Goal: Task Accomplishment & Management: Manage account settings

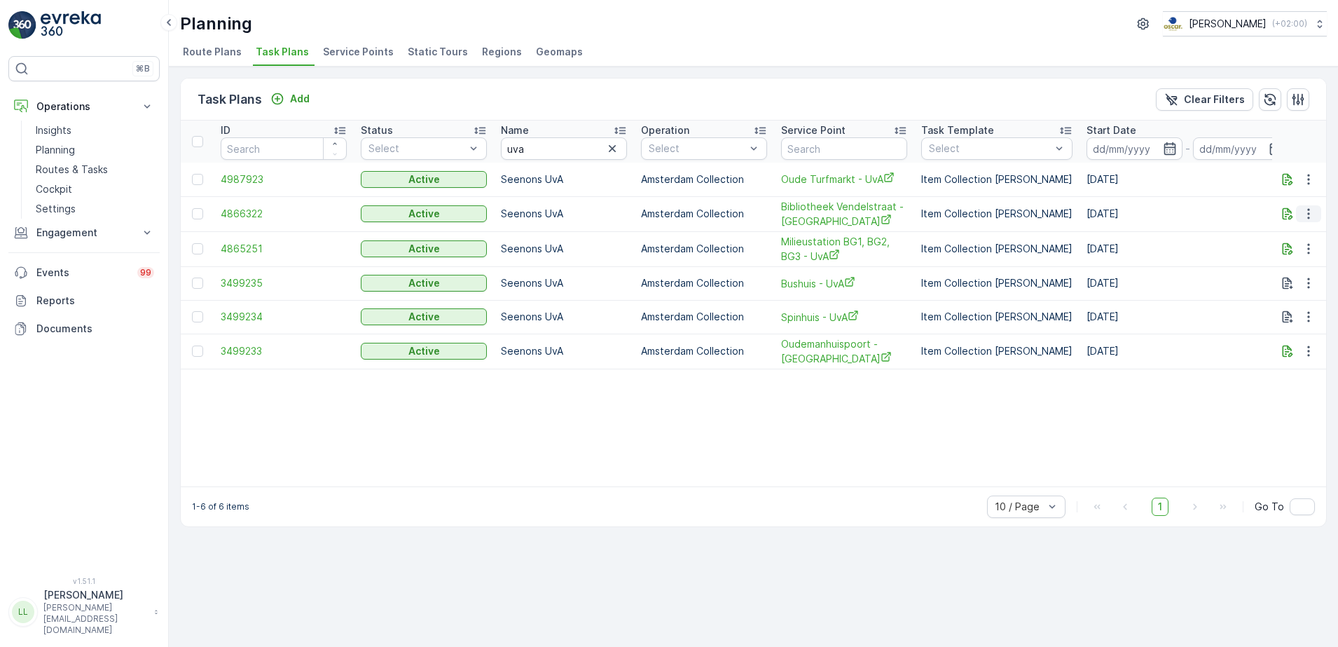
click at [1310, 217] on icon "button" at bounding box center [1309, 214] width 14 height 14
click at [1290, 257] on span "Edit Task Plan" at bounding box center [1283, 254] width 65 height 14
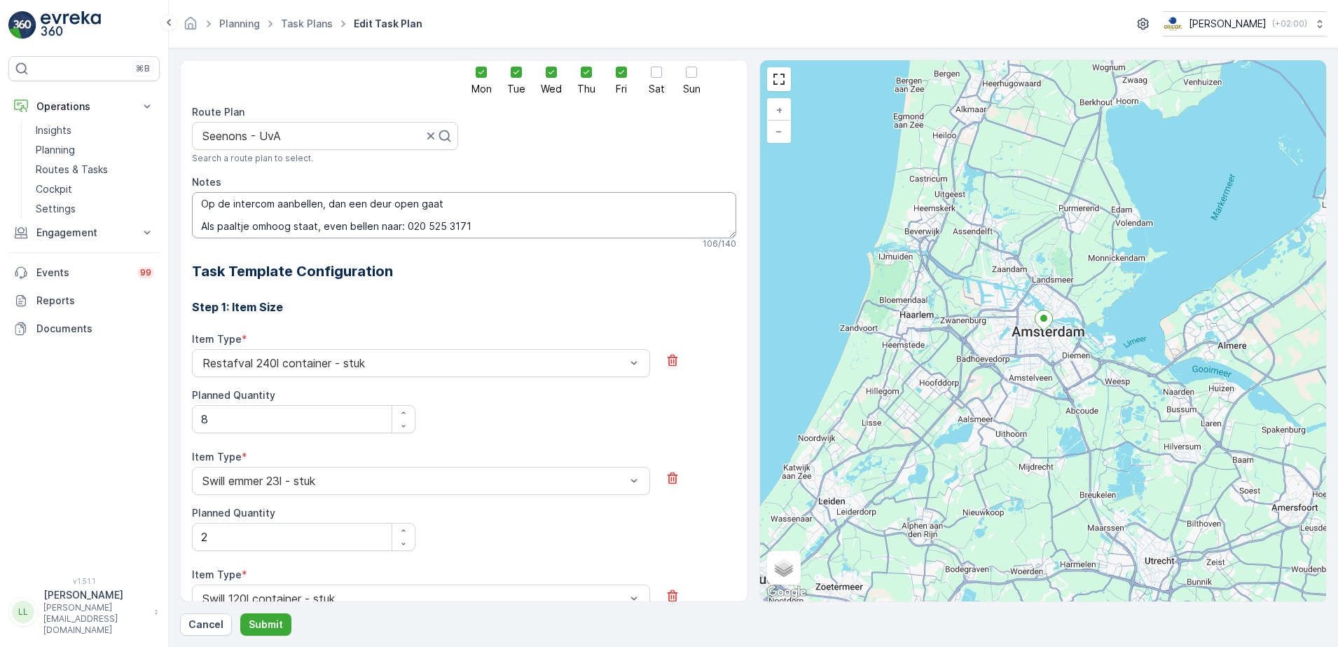
scroll to position [172, 0]
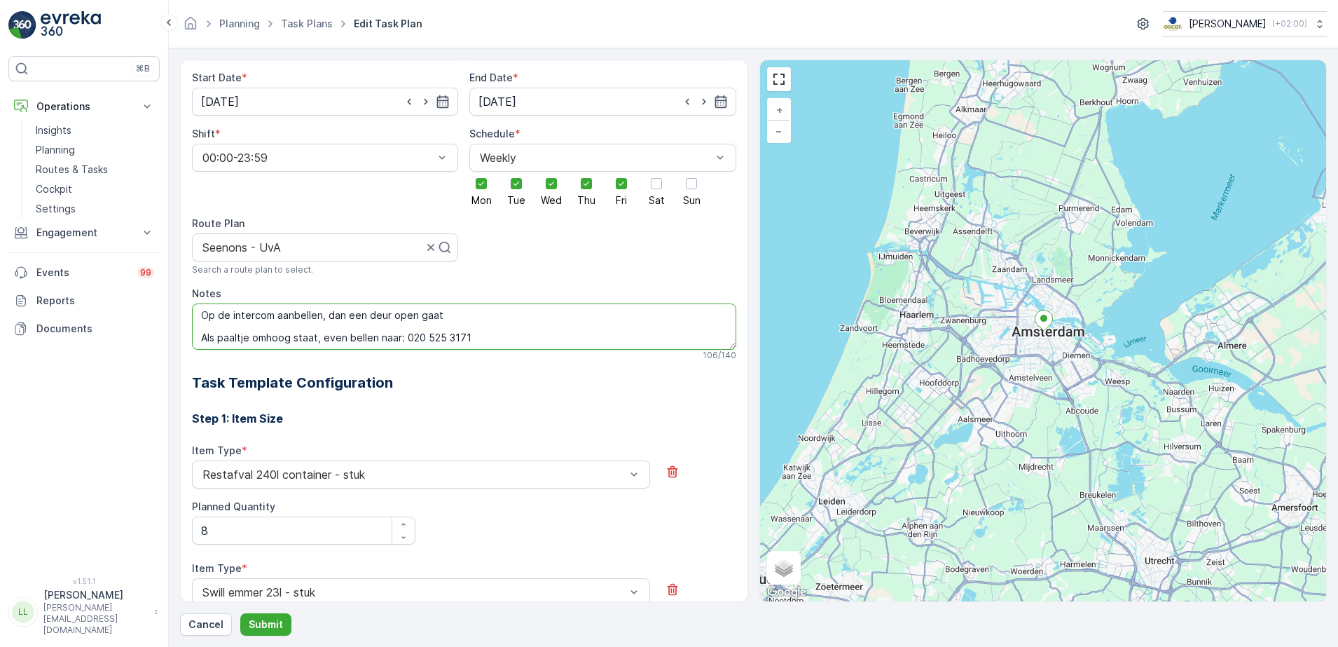
click at [477, 331] on textarea "Op de intercom aanbellen, dan een deur open gaat Als paaltje omhoog staat, even…" at bounding box center [464, 326] width 544 height 46
click at [487, 338] on textarea "Op de intercom aanbellen, dan een deur open gaat Als paaltje omhoog staat, even…" at bounding box center [464, 326] width 544 height 46
click at [202, 317] on textarea "Op de intercom aanbellen, dan een deur open gaat Als paaltje omhoog staat, even…" at bounding box center [464, 326] width 544 height 46
click at [202, 340] on textarea "Kan tot 00.00. Op de intercom aanbellen, dan een deur open gaat Als paaltje omh…" at bounding box center [464, 326] width 544 height 46
type textarea "Kan tot 00.00. Op de intercom aanbellen, dan een deur open gaat . Als paaltje o…"
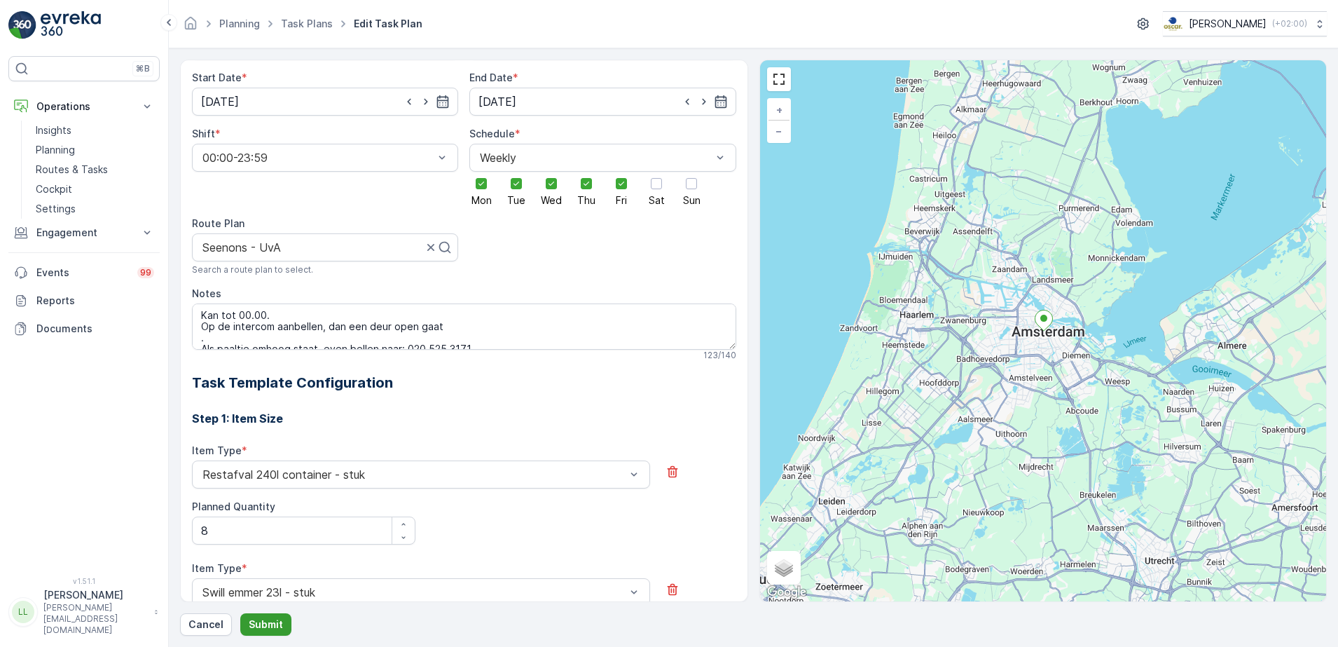
click at [279, 624] on p "Submit" at bounding box center [266, 624] width 34 height 14
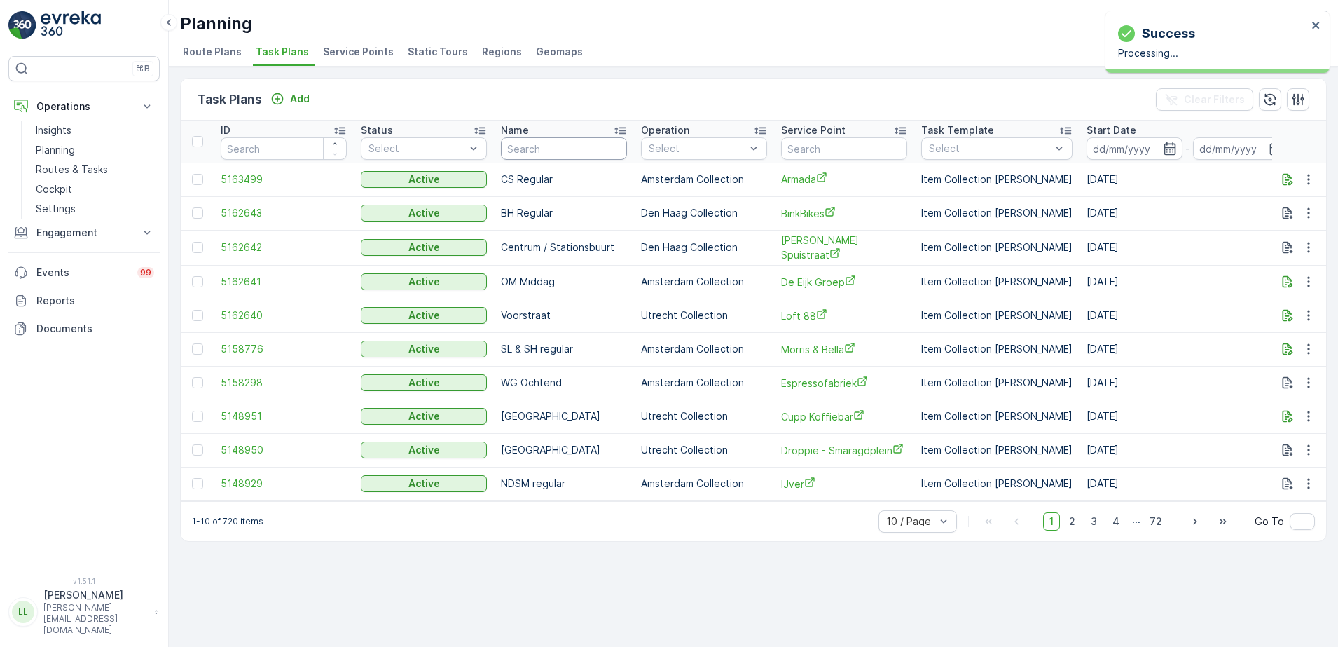
click at [556, 142] on input "text" at bounding box center [564, 148] width 126 height 22
type input "uva"
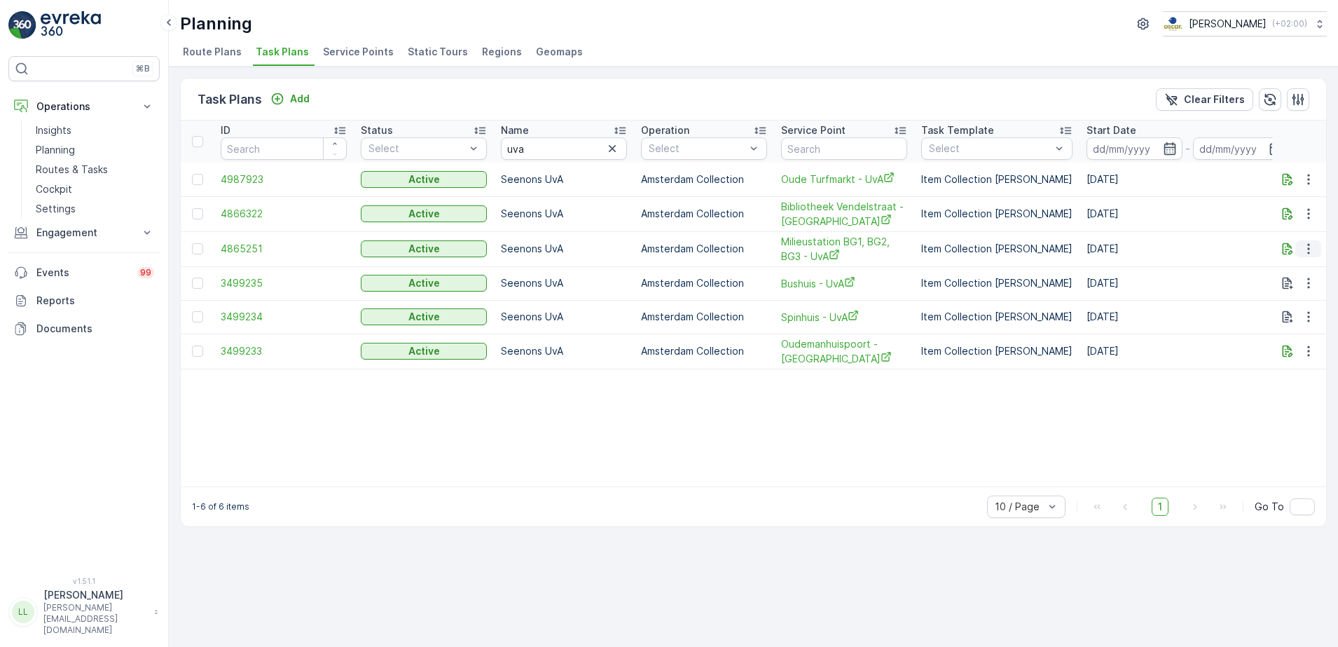
click at [1312, 251] on icon "button" at bounding box center [1309, 249] width 14 height 14
click at [1296, 287] on span "Edit Task Plan" at bounding box center [1283, 289] width 65 height 14
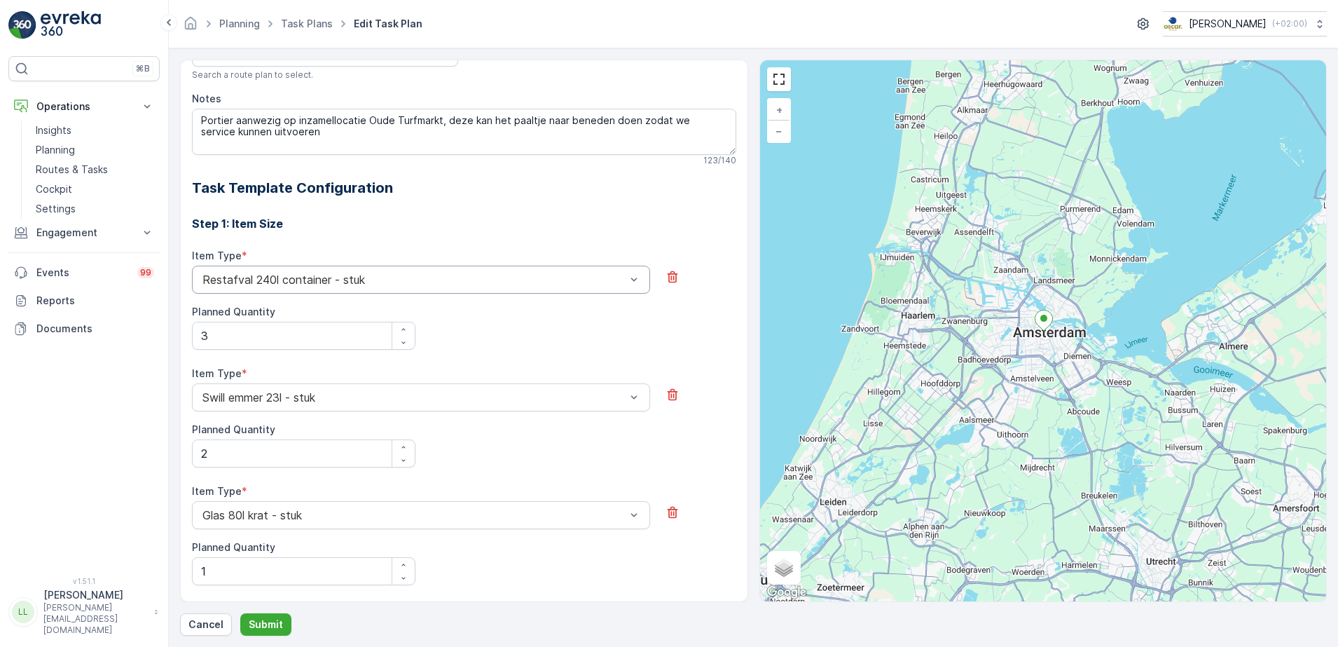
scroll to position [317, 0]
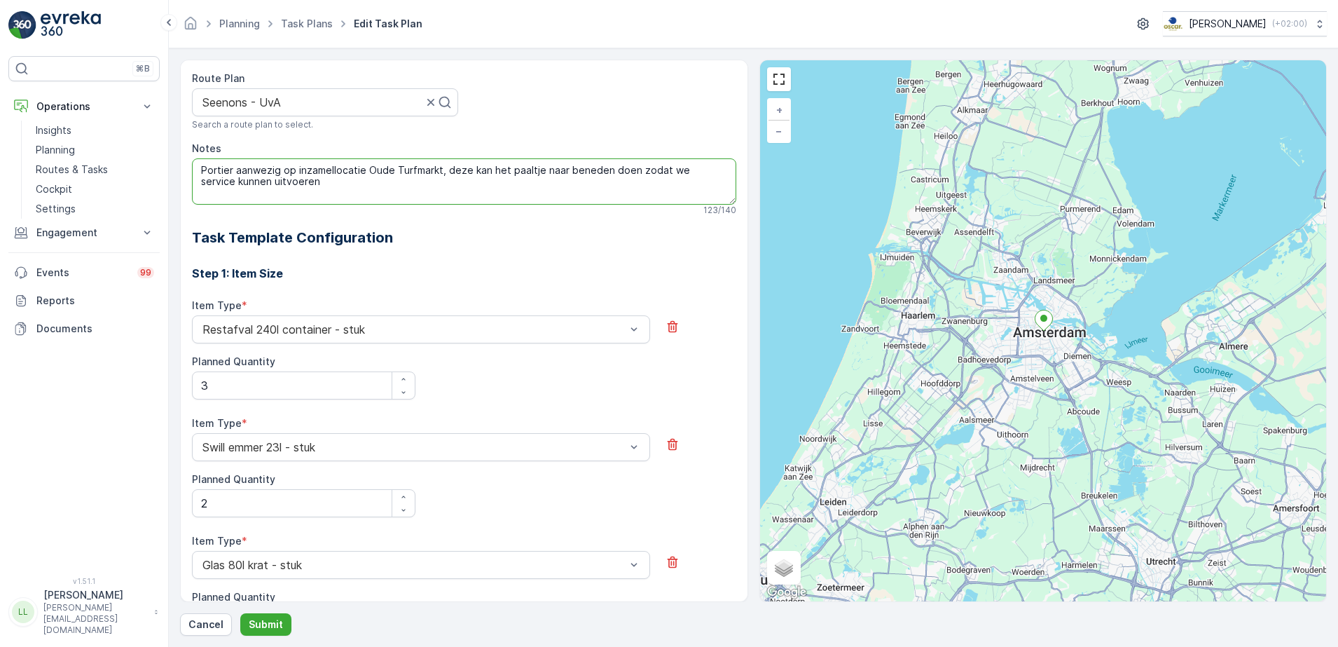
click at [200, 175] on textarea "Portier aanwezig op inzamellocatie Oude Turfmarkt, deze kan het paaltje naar be…" at bounding box center [464, 181] width 544 height 46
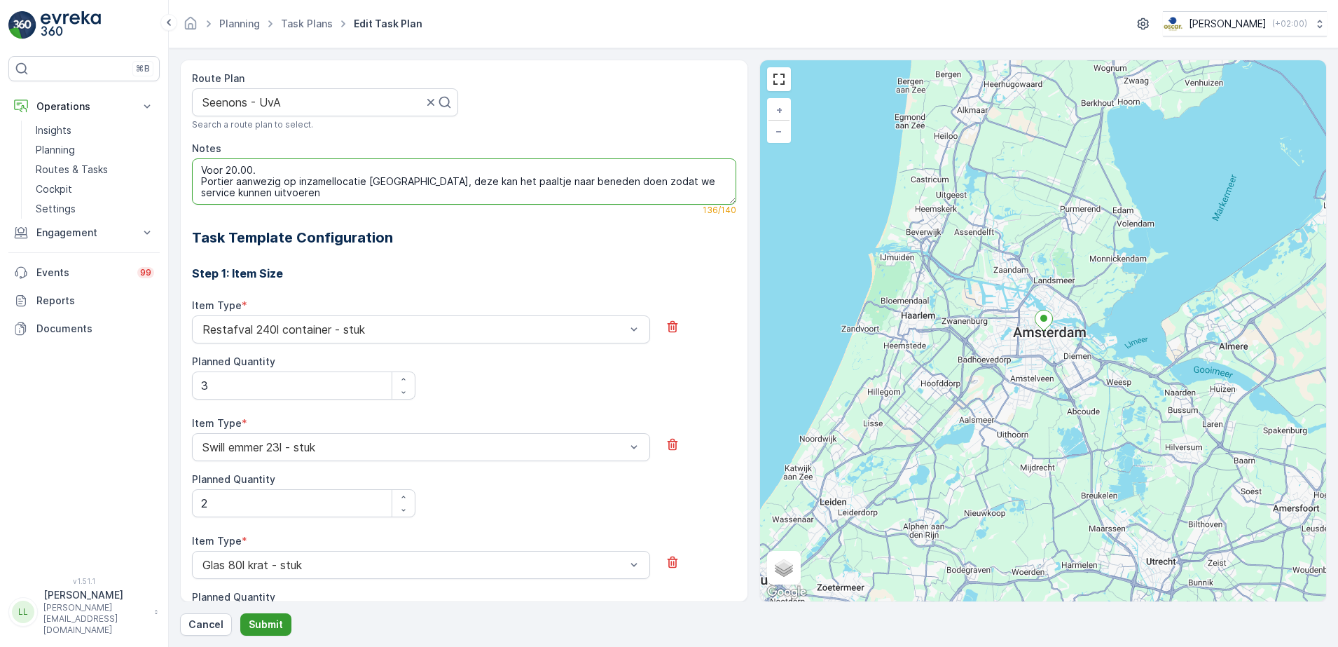
type textarea "Voor 20.00. Portier aanwezig op inzamellocatie [GEOGRAPHIC_DATA], deze kan het …"
click at [261, 625] on p "Submit" at bounding box center [266, 624] width 34 height 14
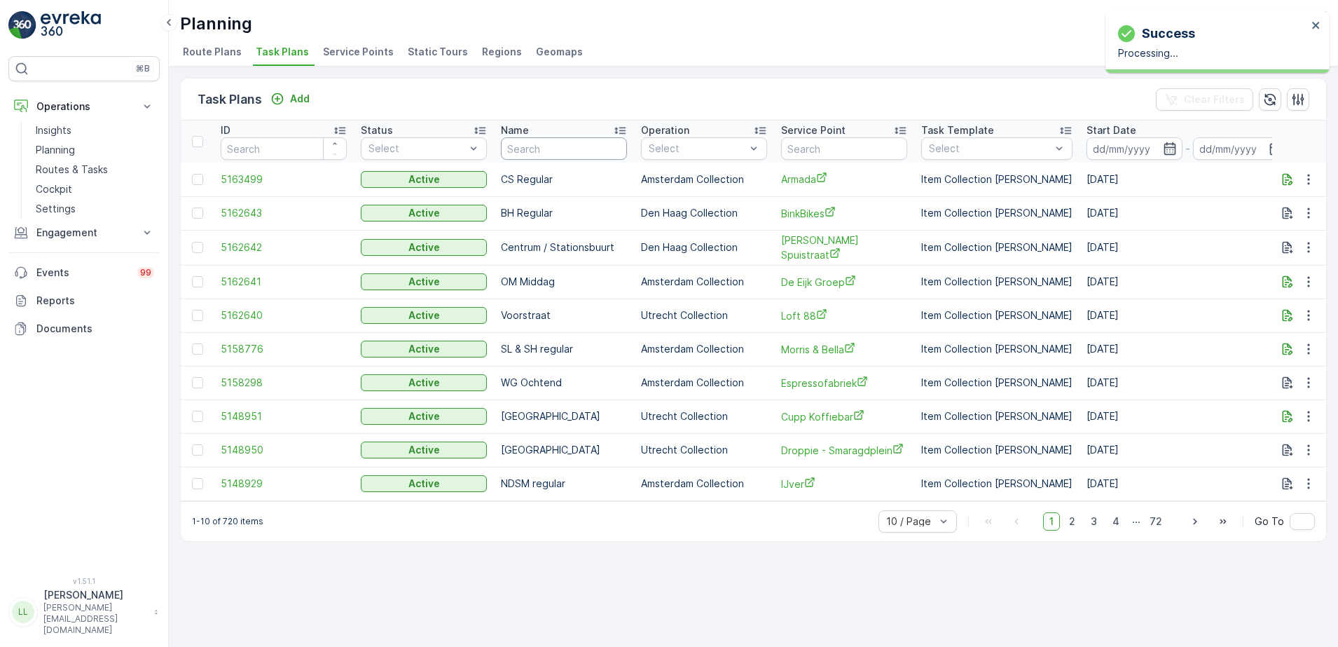
click at [549, 140] on input "text" at bounding box center [564, 148] width 126 height 22
type input "uva"
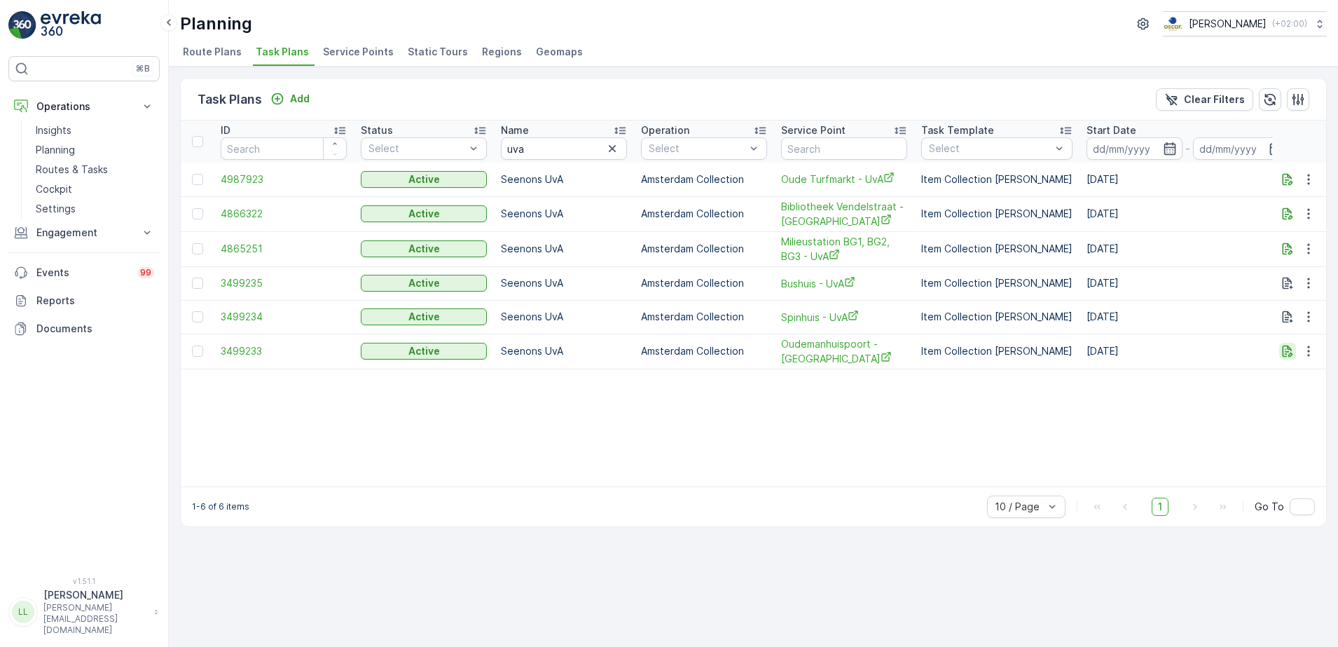
click at [1287, 350] on icon "button" at bounding box center [1288, 351] width 14 height 14
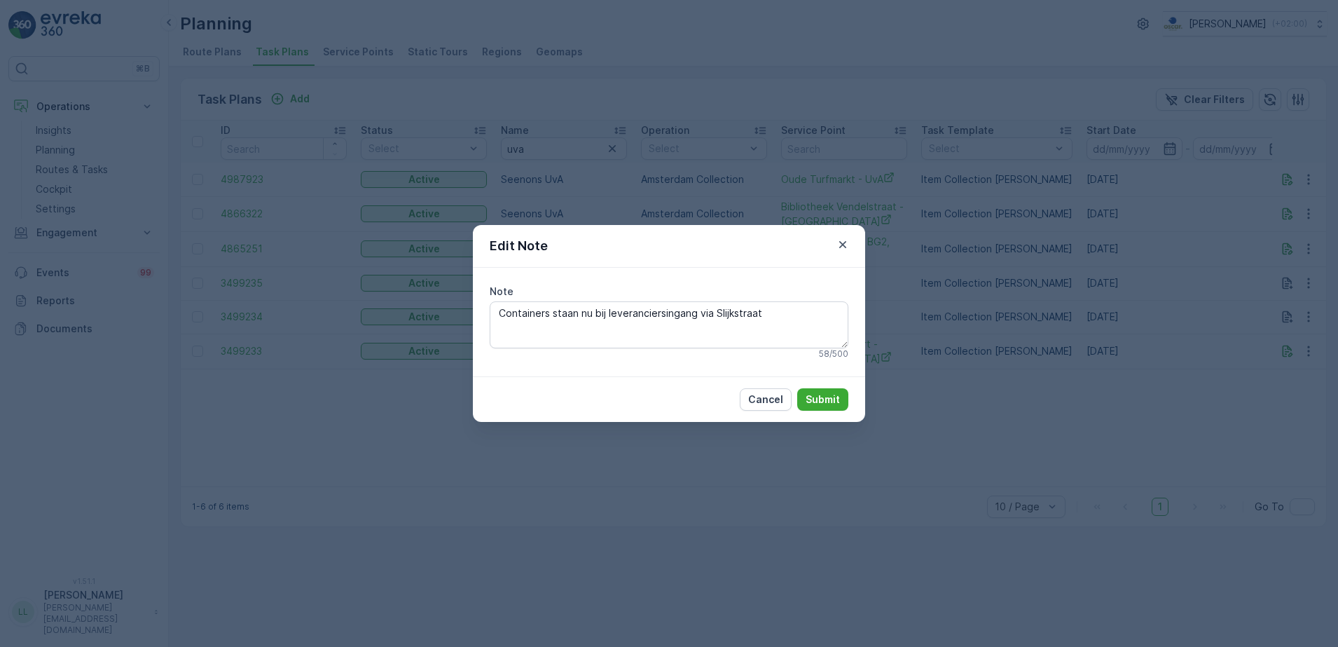
click at [1298, 377] on div "Edit Note Note Containers staan nu bij leveranciersingang via Slijkstraat 58 / …" at bounding box center [669, 323] width 1338 height 647
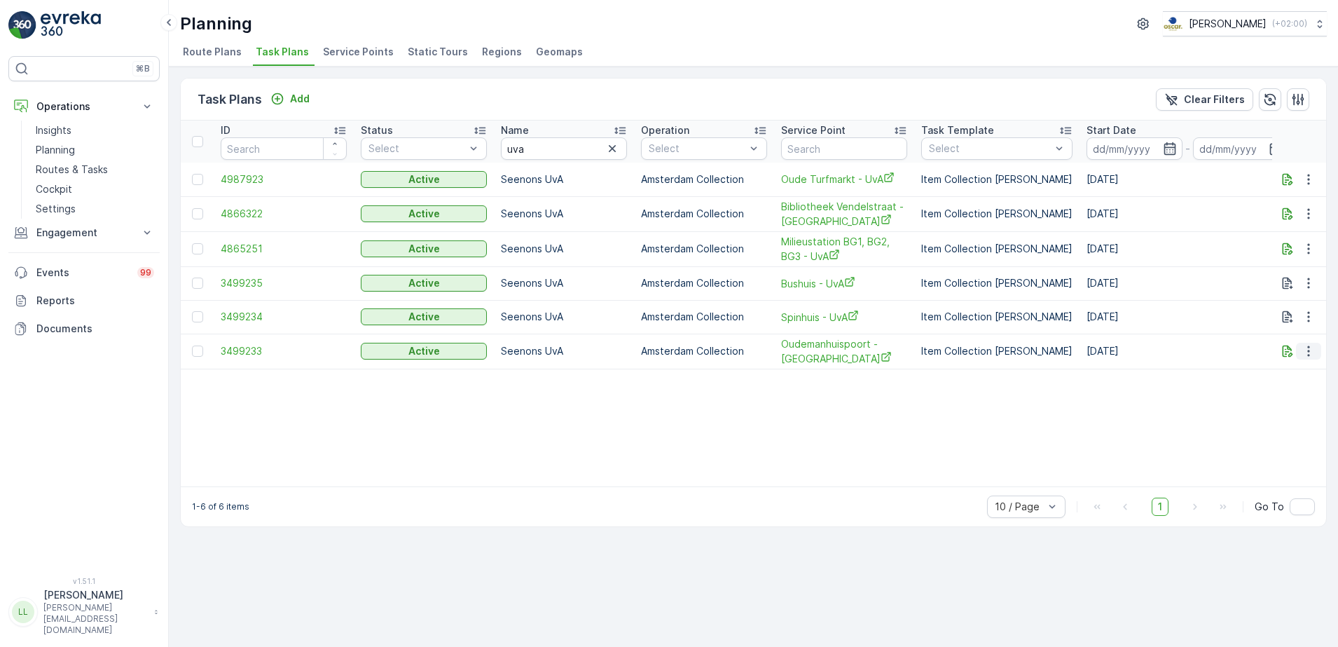
click at [1302, 353] on button "button" at bounding box center [1308, 351] width 25 height 17
click at [1288, 394] on span "Edit Task Plan" at bounding box center [1283, 392] width 65 height 14
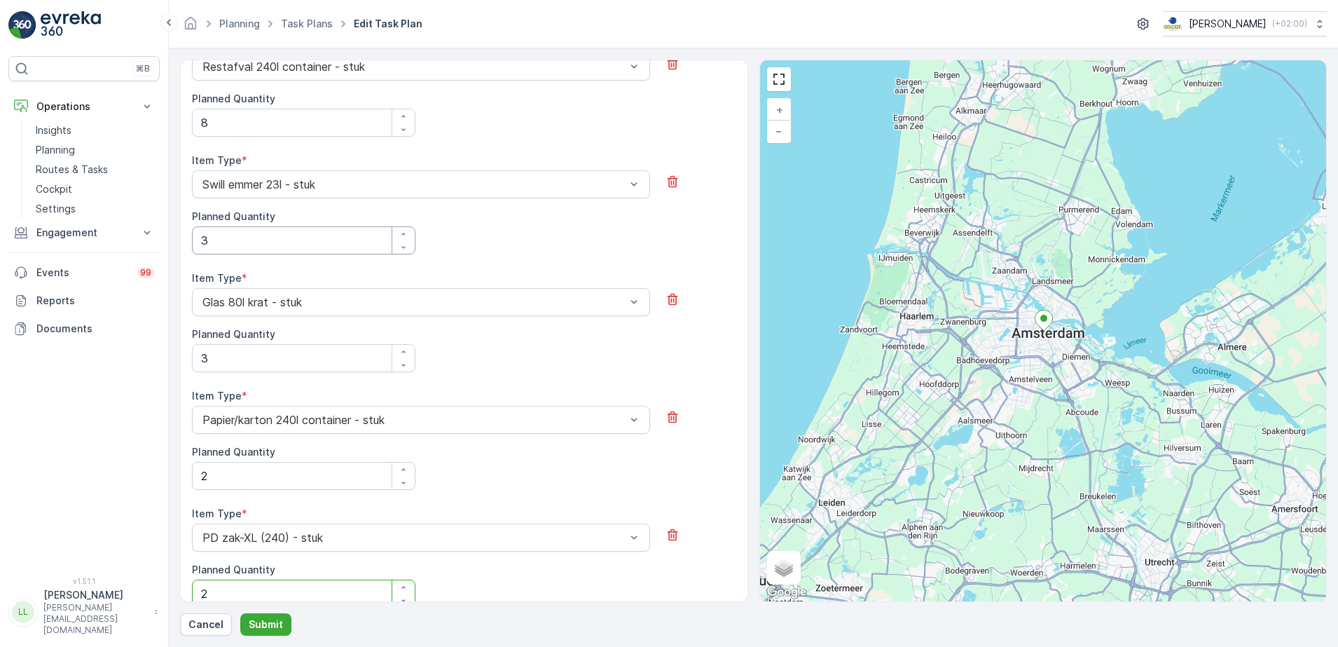
scroll to position [317, 0]
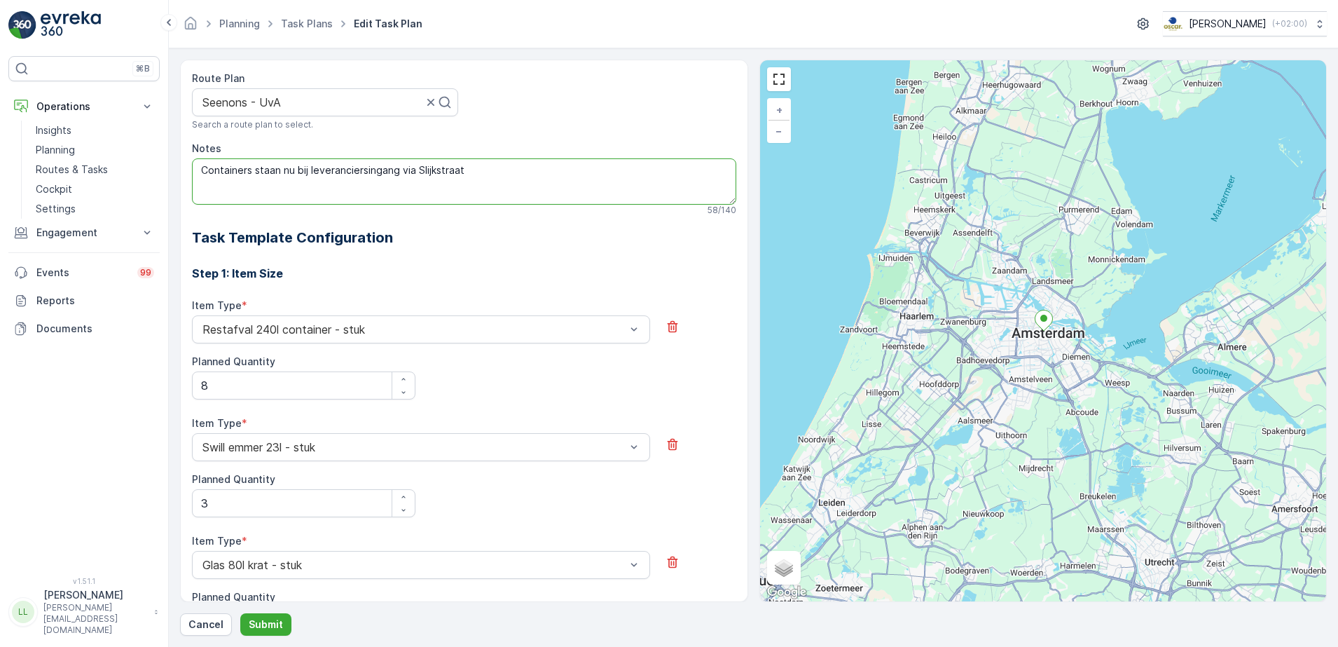
click at [200, 172] on textarea "Containers staan nu bij leveranciersingang via Slijkstraat" at bounding box center [464, 181] width 544 height 46
type textarea "Voor 18.00 servicen Containers staan nu bij leveranciersingang via Slijkstraat"
click at [273, 622] on p "Submit" at bounding box center [266, 624] width 34 height 14
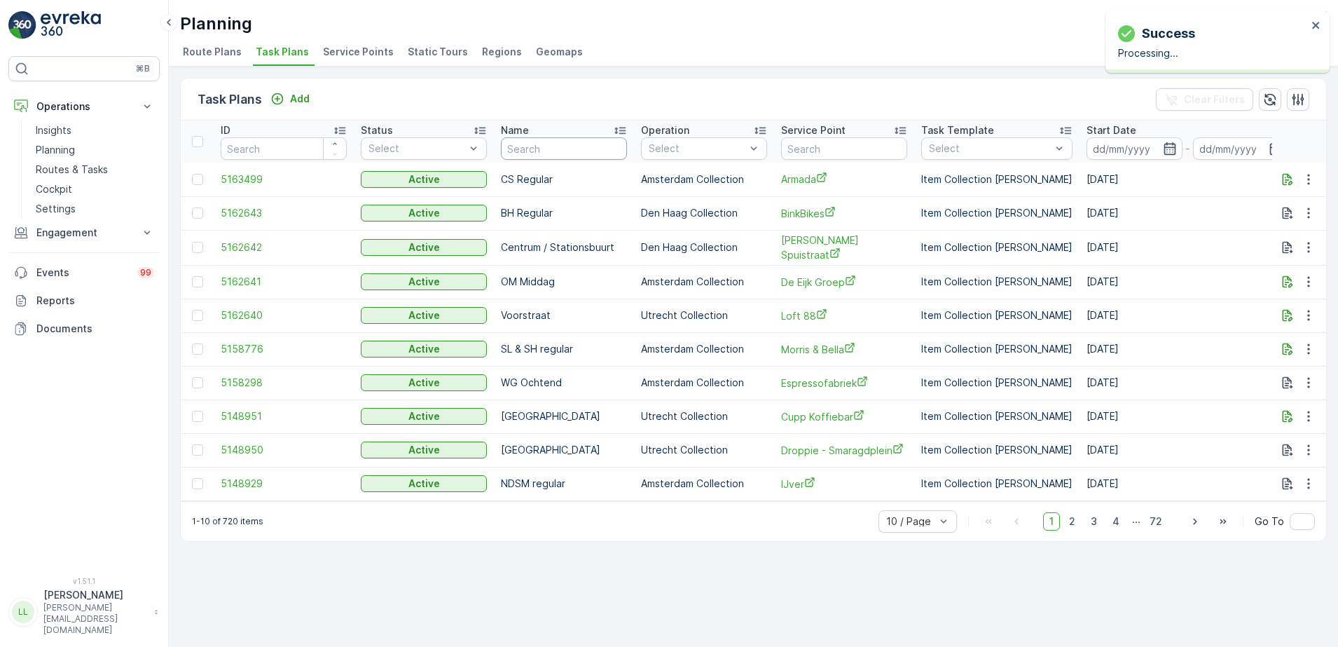
click at [537, 155] on input "text" at bounding box center [564, 148] width 126 height 22
type input "uva"
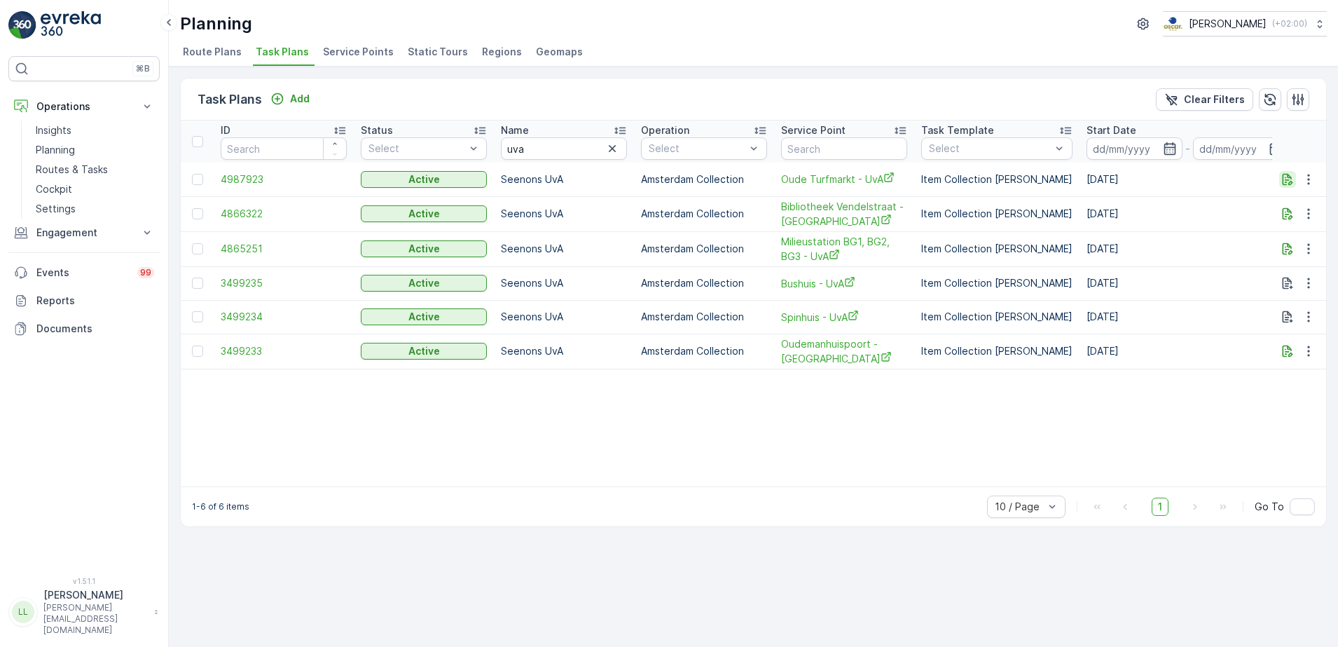
click at [1284, 177] on icon "button" at bounding box center [1288, 179] width 11 height 12
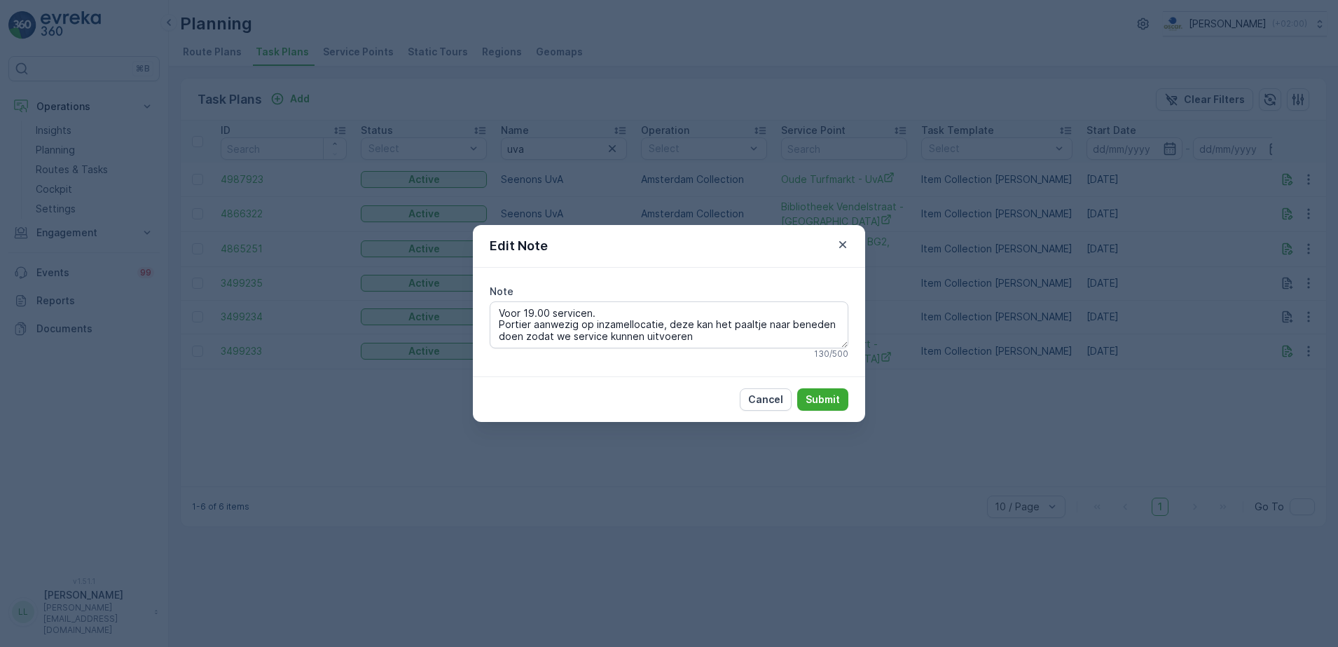
click at [998, 270] on div "Edit Note Note Voor 19.00 servicen. Portier aanwezig op inzamellocatie, deze ka…" at bounding box center [669, 323] width 1338 height 647
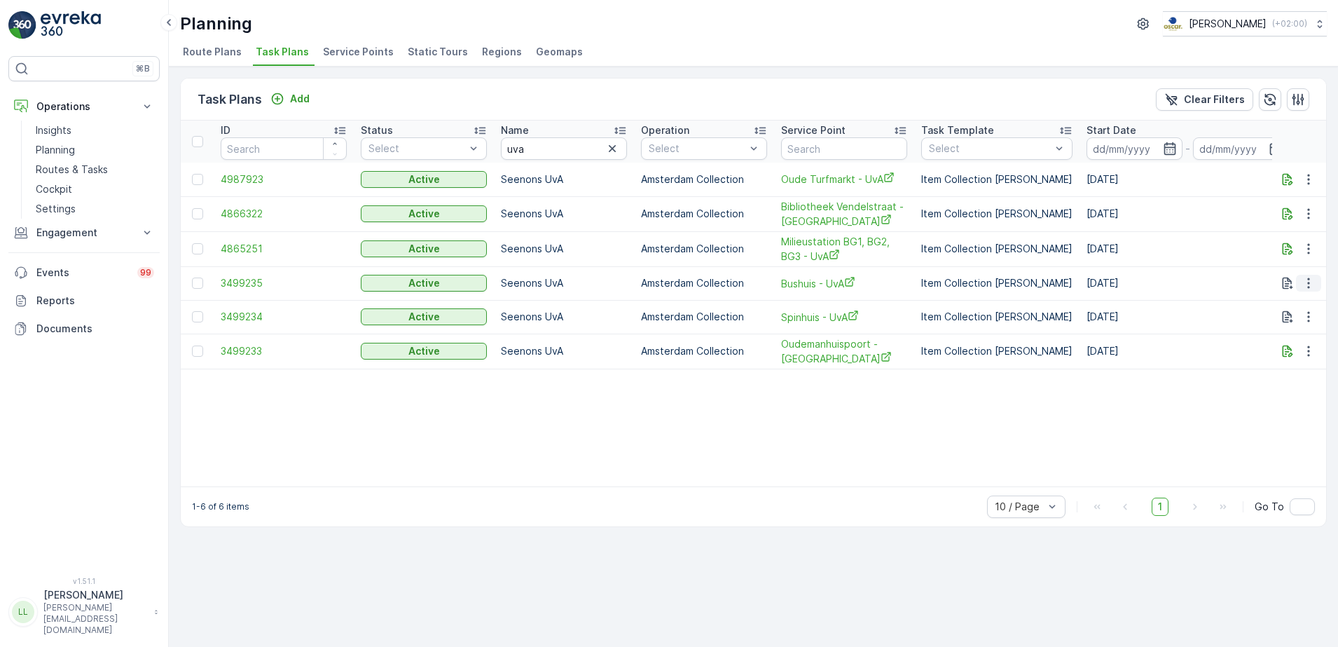
click at [1309, 287] on icon "button" at bounding box center [1309, 283] width 14 height 14
click at [1284, 280] on icon "button" at bounding box center [1288, 283] width 14 height 14
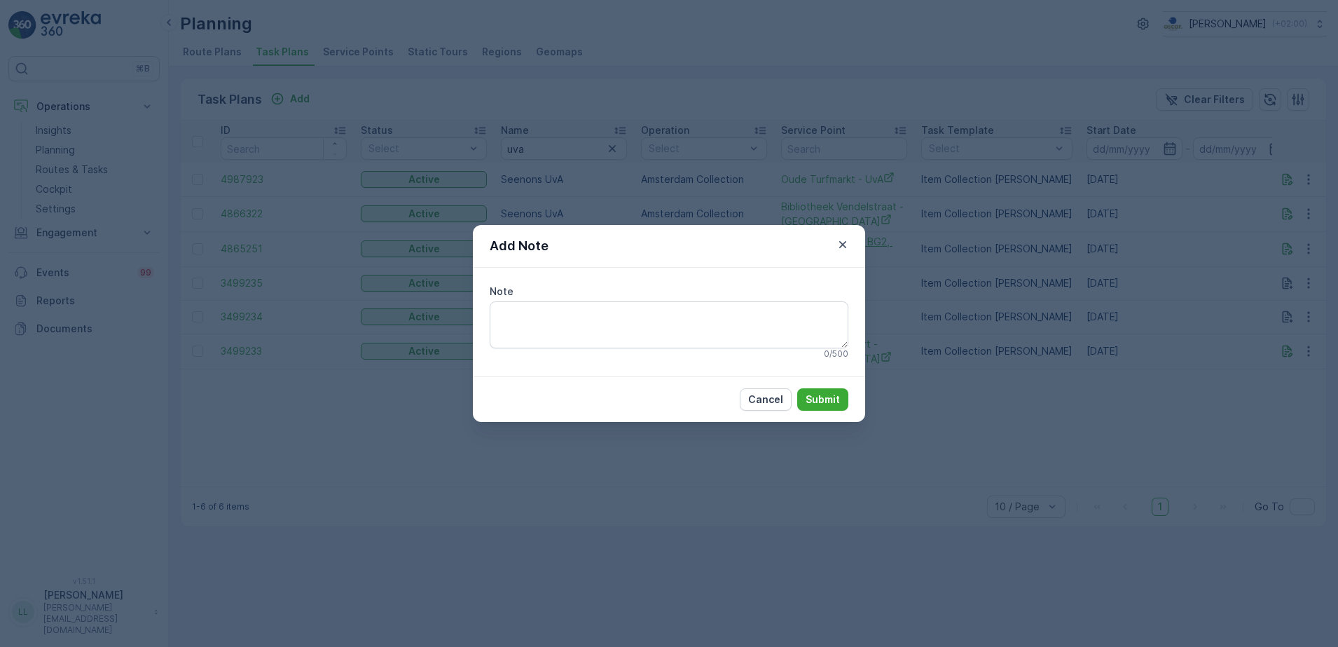
click at [842, 245] on icon "button" at bounding box center [842, 244] width 7 height 7
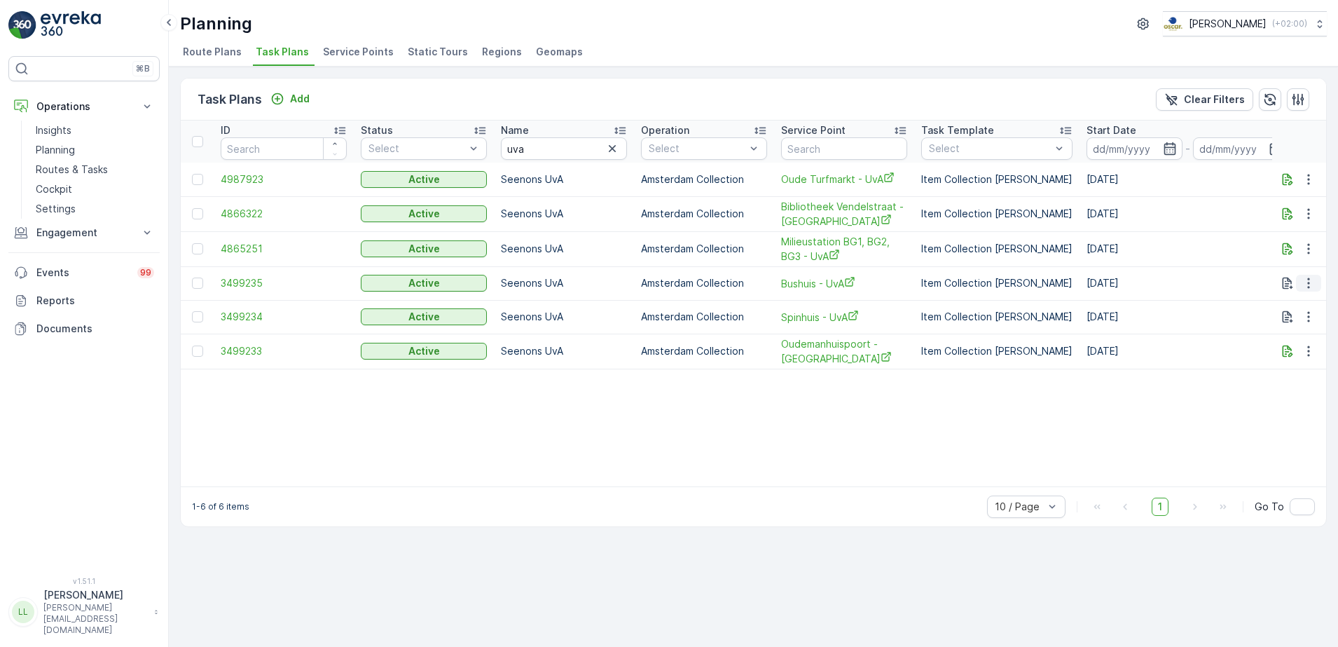
click at [1309, 283] on icon "button" at bounding box center [1308, 283] width 2 height 11
click at [1305, 325] on span "Edit Task Plan" at bounding box center [1283, 324] width 65 height 14
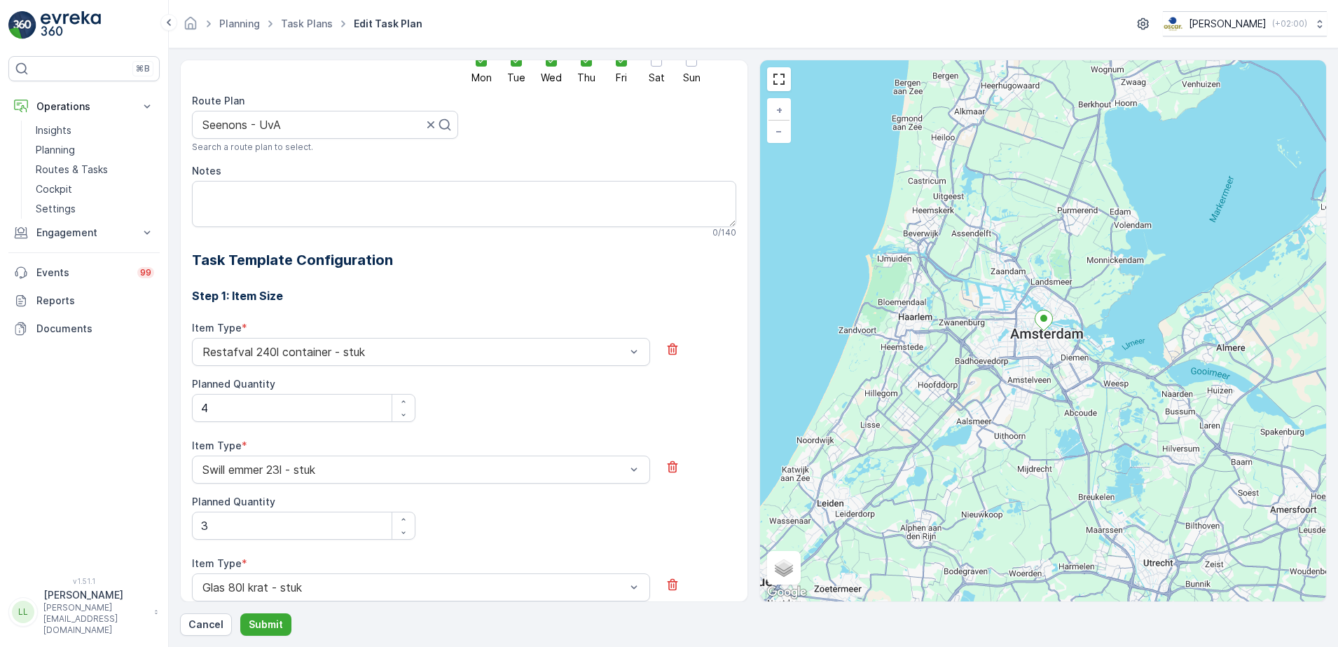
scroll to position [230, 0]
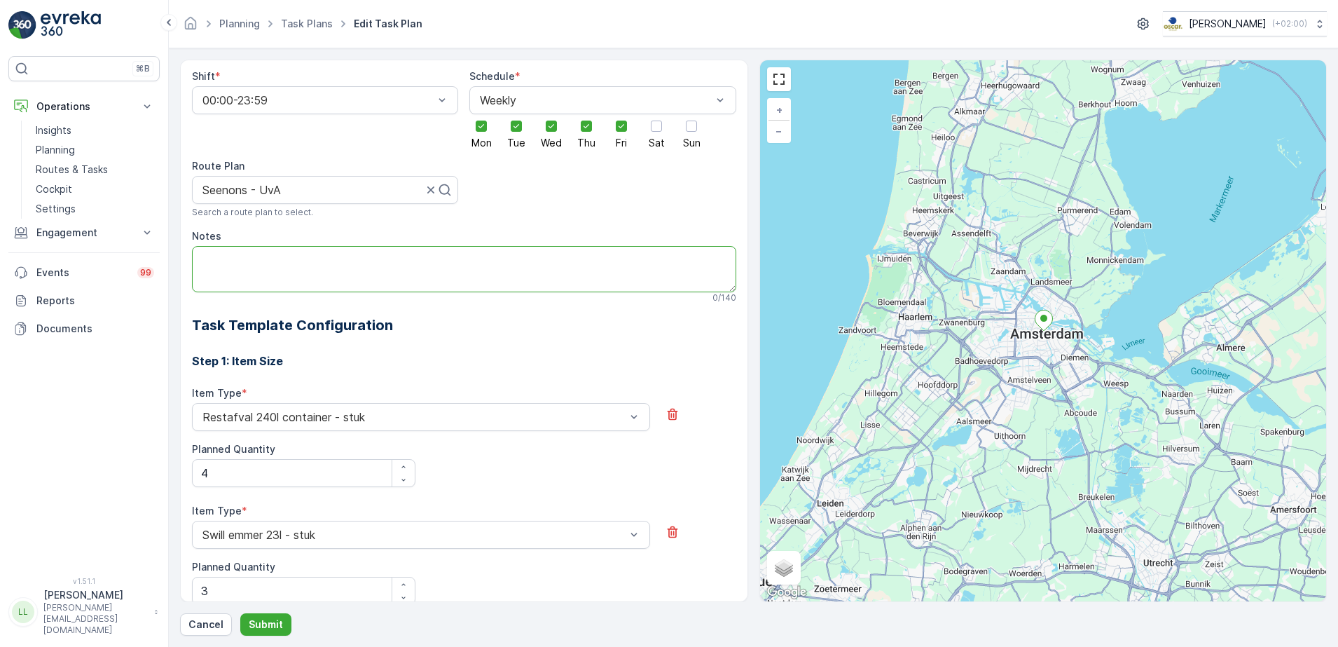
click at [233, 247] on textarea "Notes" at bounding box center [464, 269] width 544 height 46
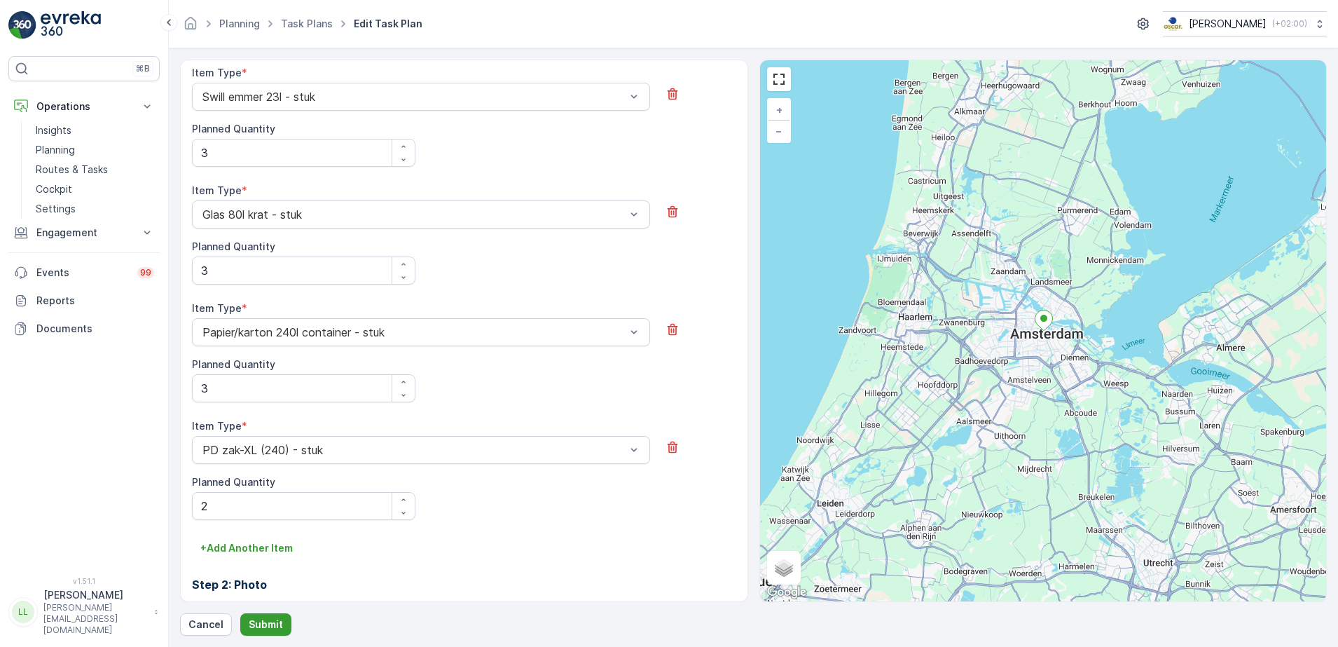
type textarea "Voor 19.30 servicen"
click at [277, 618] on p "Submit" at bounding box center [266, 624] width 34 height 14
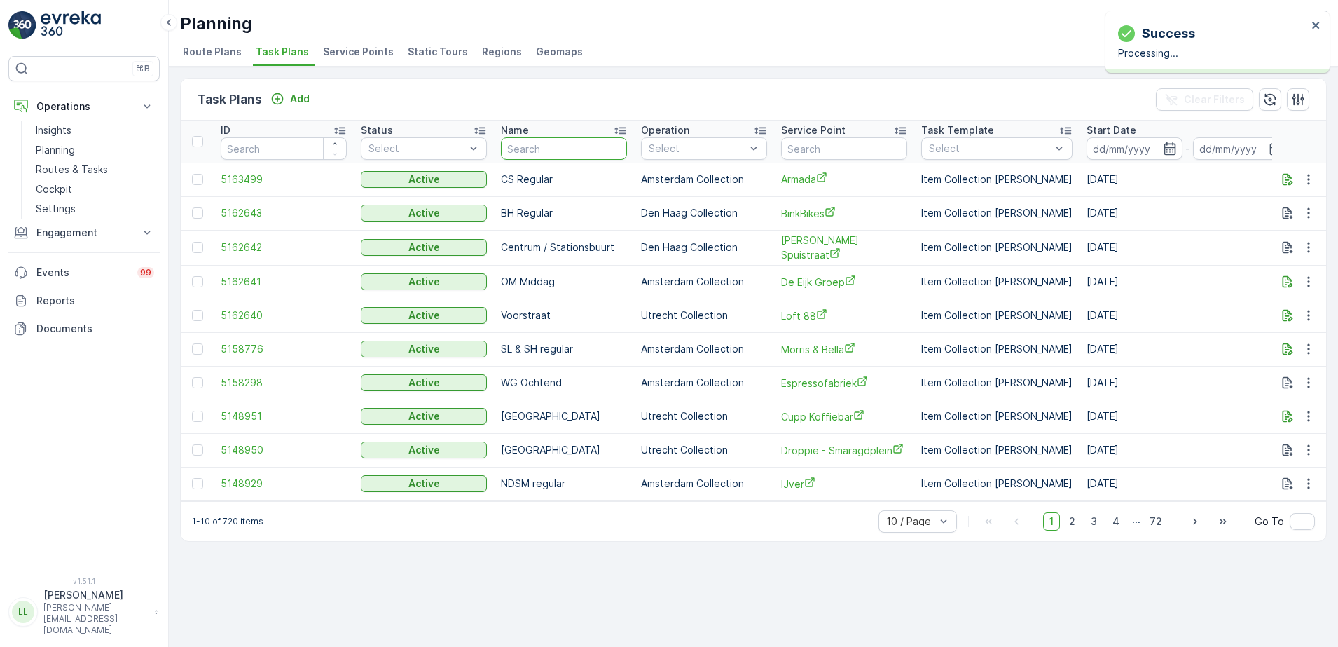
click at [564, 141] on input "text" at bounding box center [564, 148] width 126 height 22
type input "uva"
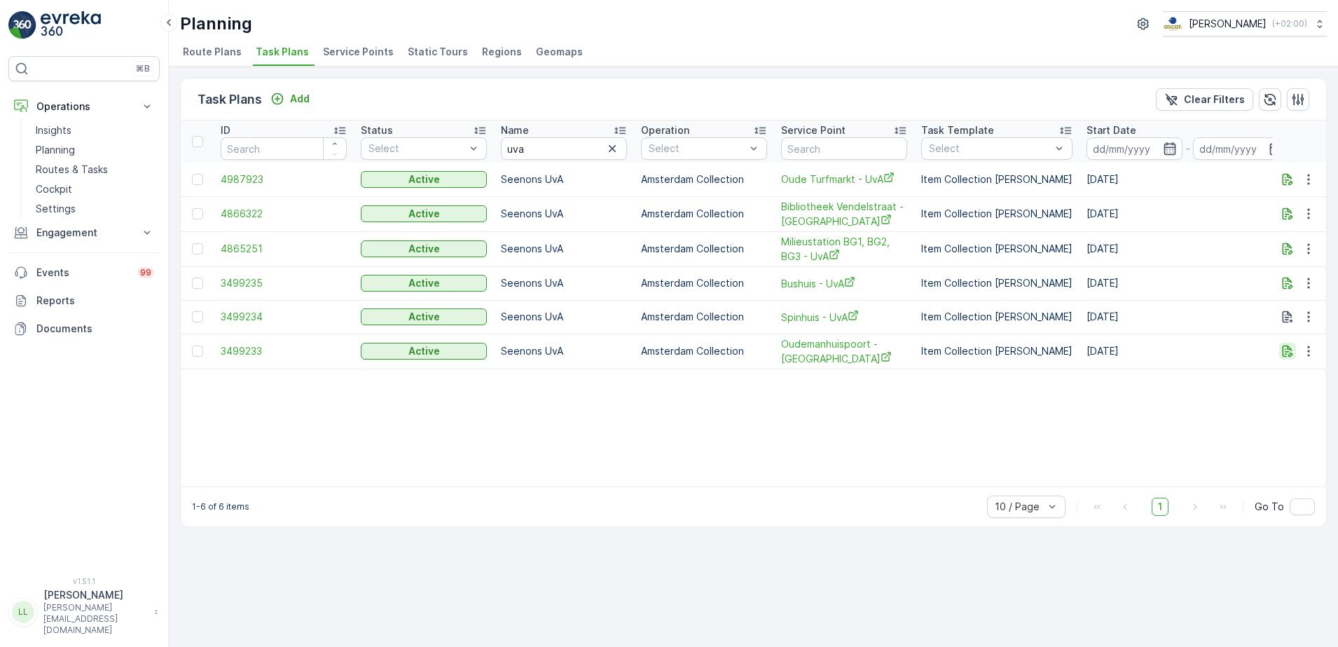
click at [1290, 350] on icon "button" at bounding box center [1288, 351] width 14 height 14
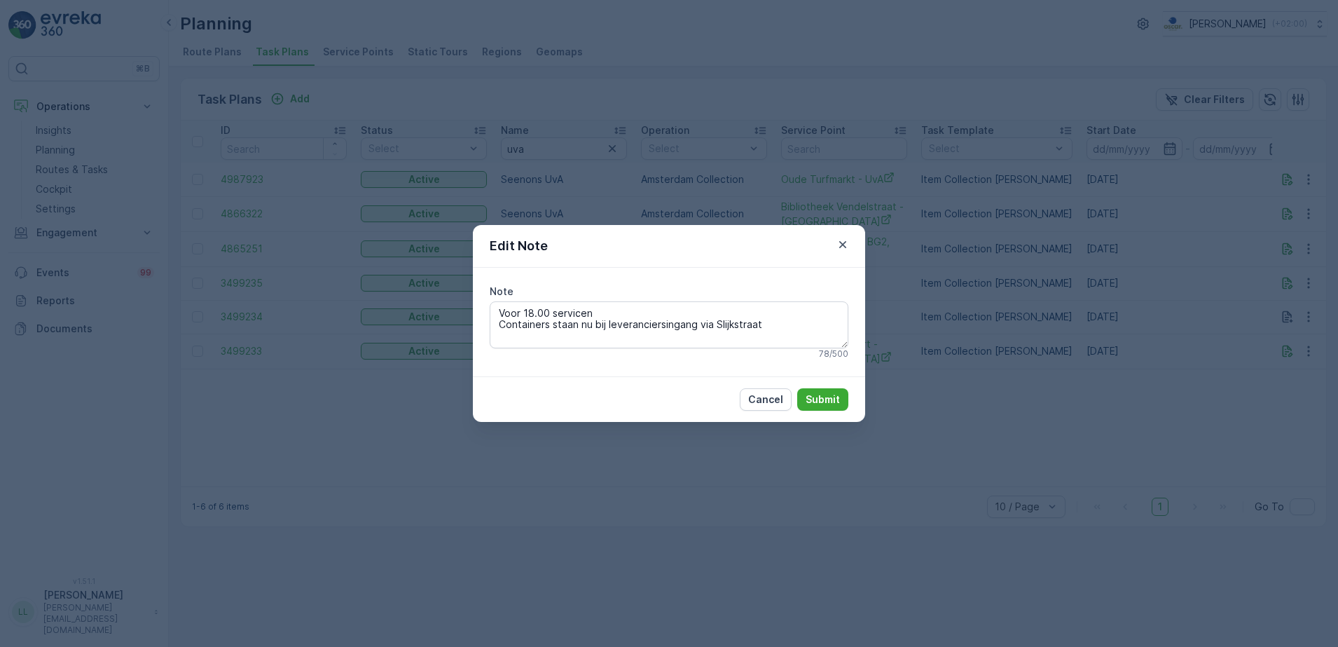
click at [1227, 424] on div "Edit Note Note Voor 18.00 servicen Containers staan nu bij leveranciersingang […" at bounding box center [669, 323] width 1338 height 647
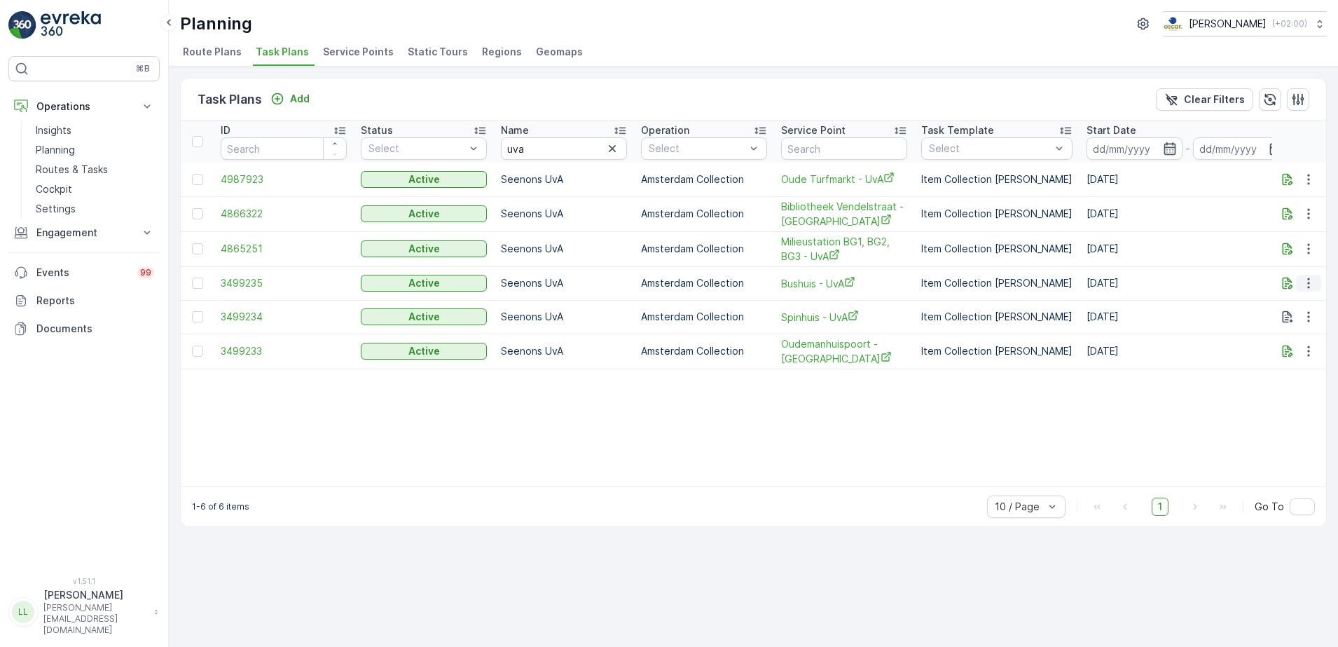
click at [1309, 285] on icon "button" at bounding box center [1309, 283] width 14 height 14
drag, startPoint x: 1084, startPoint y: 382, endPoint x: 1092, endPoint y: 382, distance: 8.4
click at [1085, 382] on table "ID Status Select Name uva Operation Select Service Point Task Template Select S…" at bounding box center [1127, 304] width 1892 height 366
click at [1309, 320] on icon "button" at bounding box center [1308, 317] width 2 height 11
click at [1295, 356] on span "Edit Task Plan" at bounding box center [1283, 357] width 65 height 14
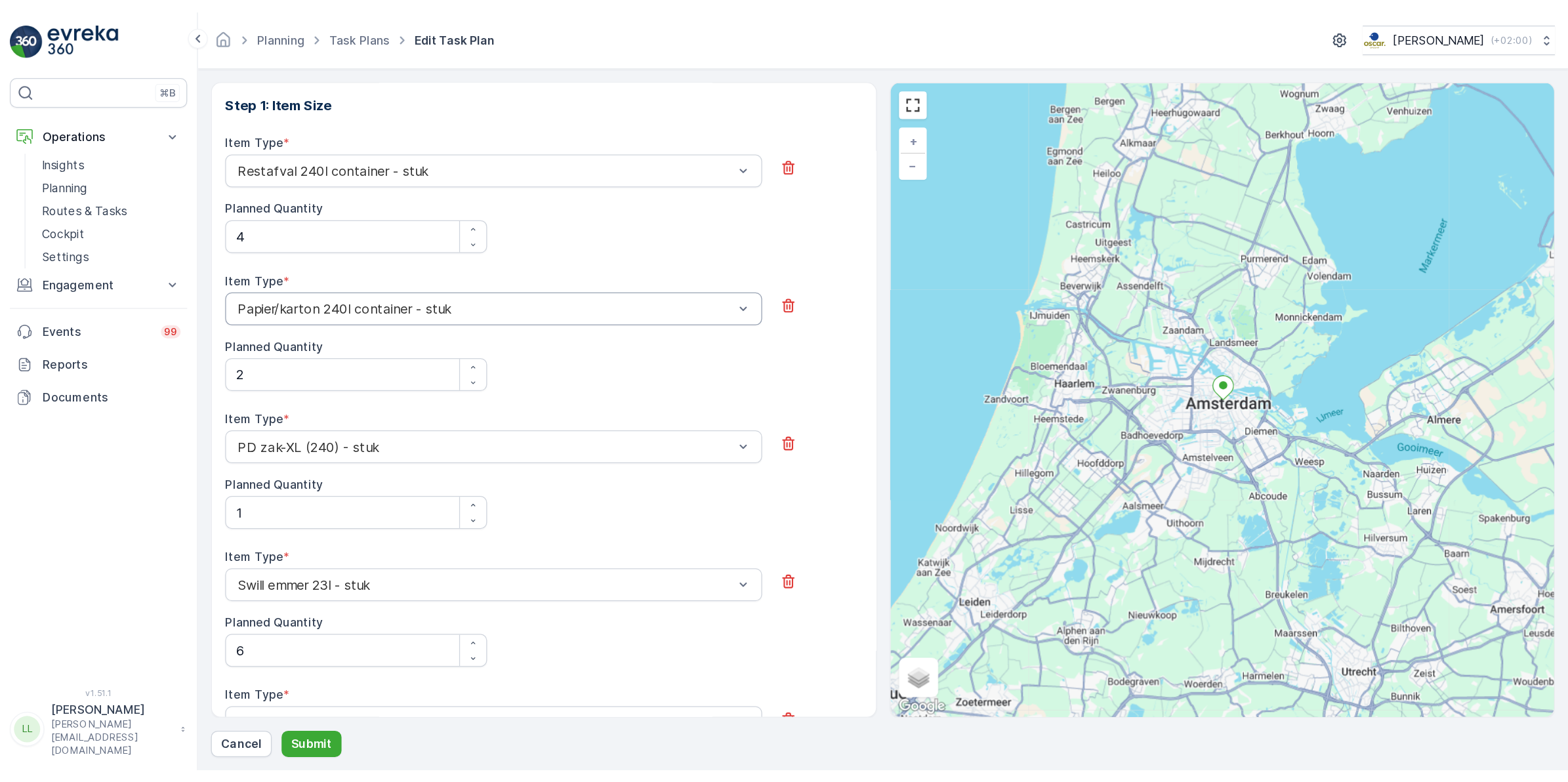
scroll to position [297, 0]
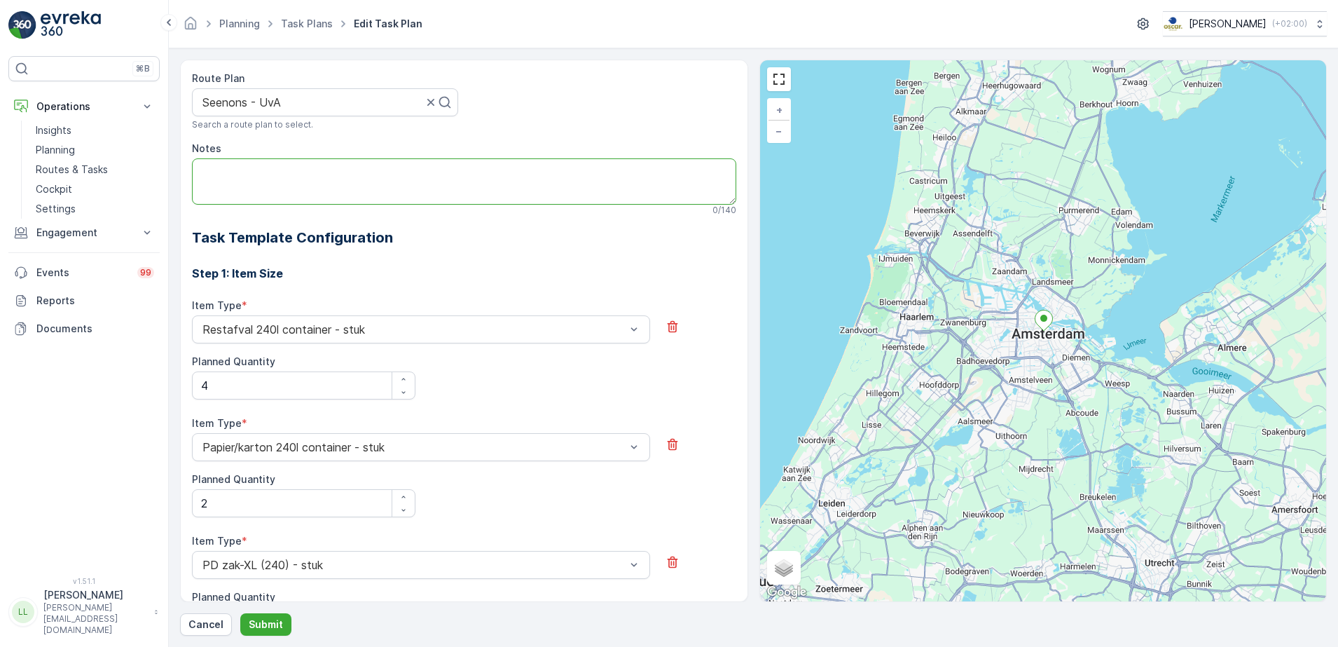
click at [268, 181] on textarea "Notes" at bounding box center [464, 181] width 544 height 46
type textarea "Voor 19.00 servicen"
click at [275, 619] on p "Submit" at bounding box center [266, 624] width 34 height 14
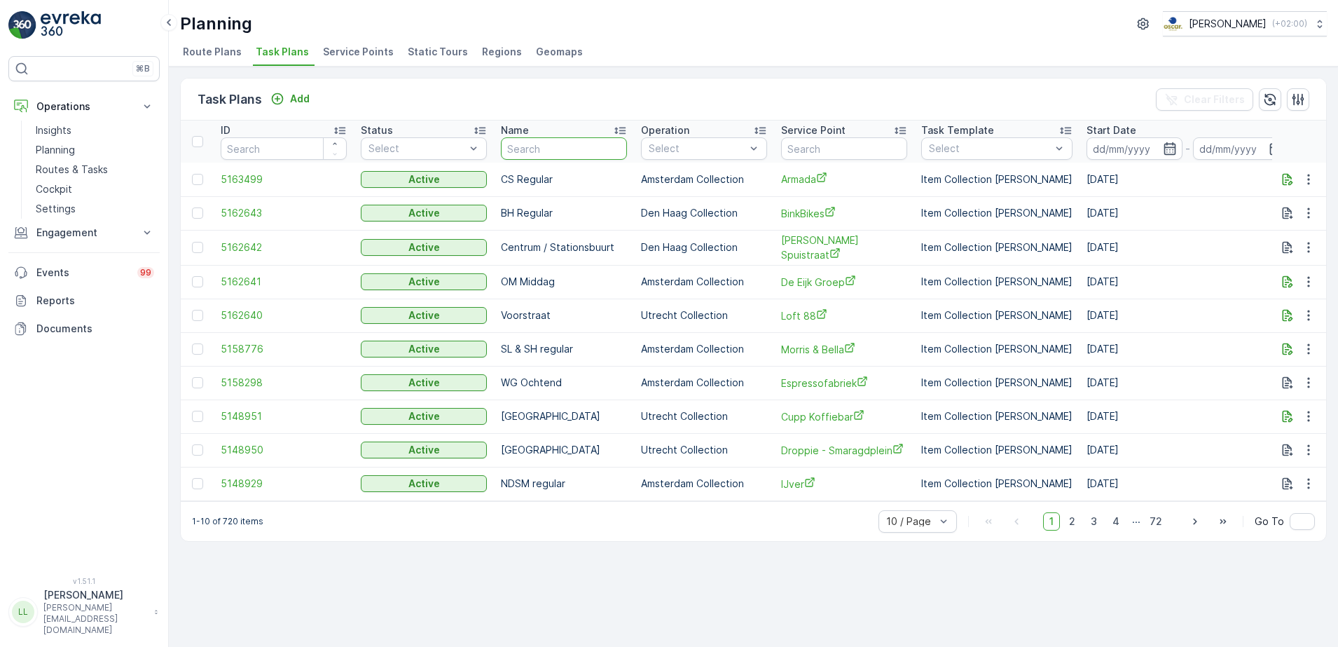
click at [593, 145] on input "text" at bounding box center [564, 148] width 126 height 22
type input "uva"
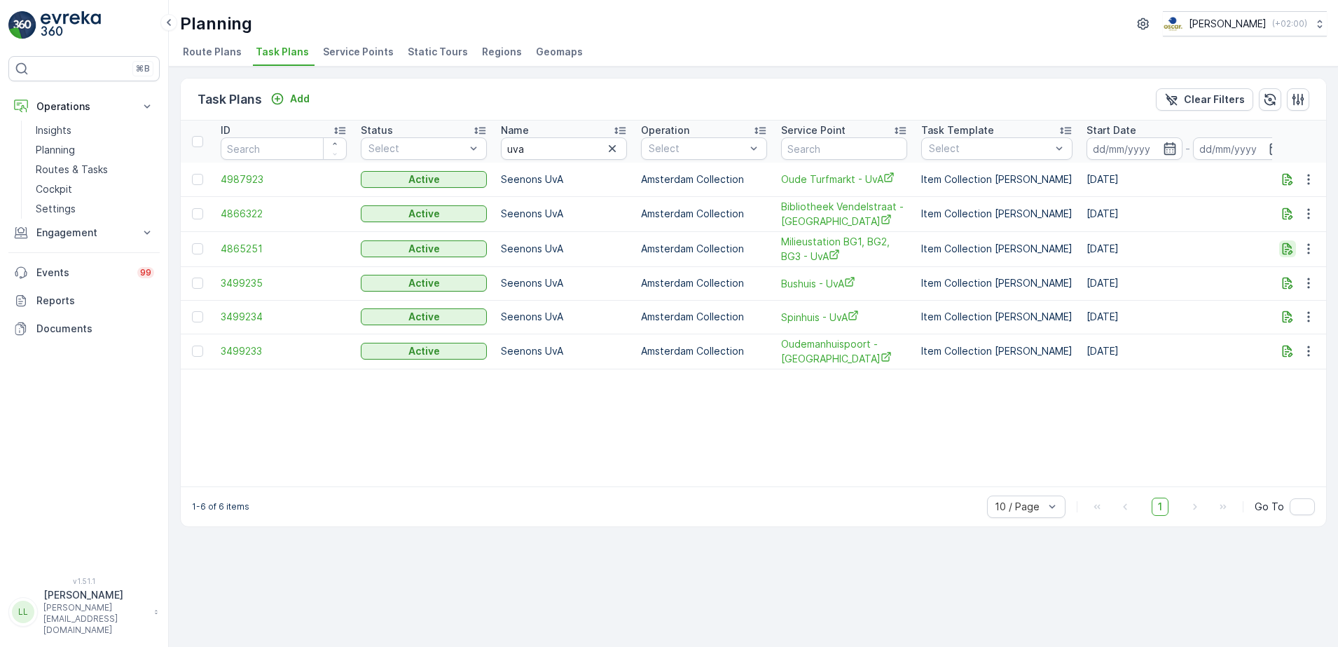
click at [1288, 249] on icon "button" at bounding box center [1288, 249] width 11 height 12
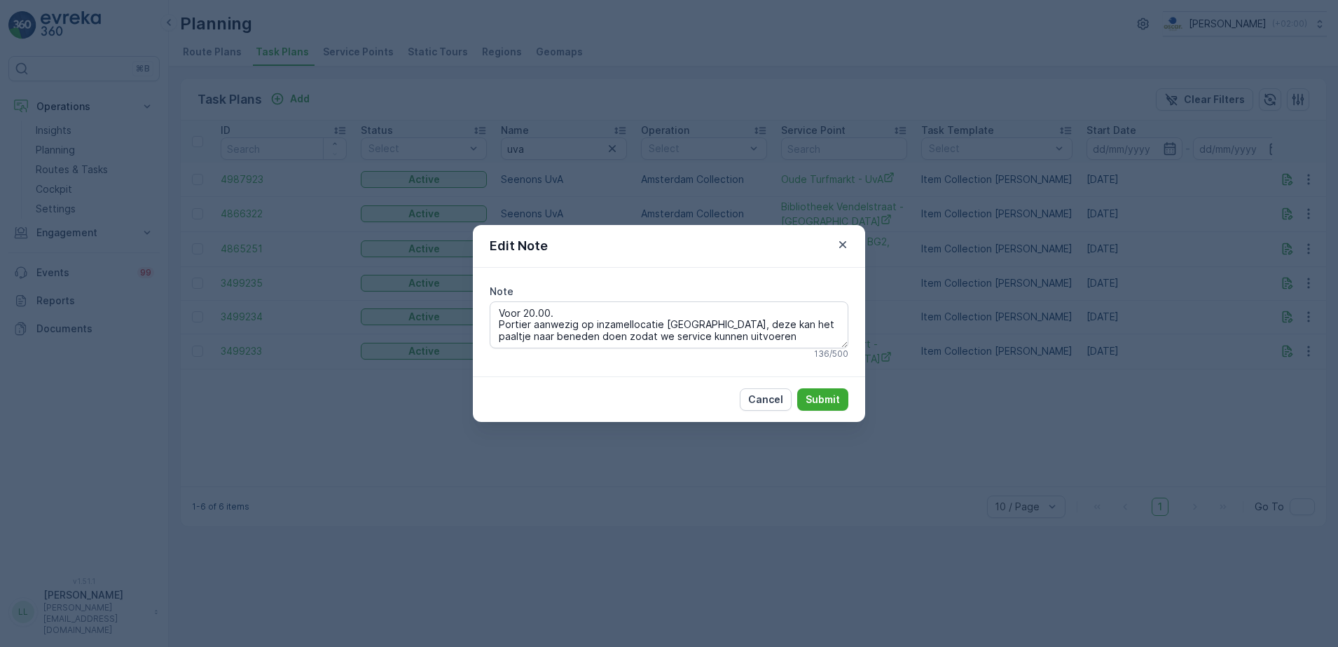
click at [1035, 340] on div "Edit Note Note Voor 20.00. Portier aanwezig op inzamellocatie [GEOGRAPHIC_DATA]…" at bounding box center [669, 323] width 1338 height 647
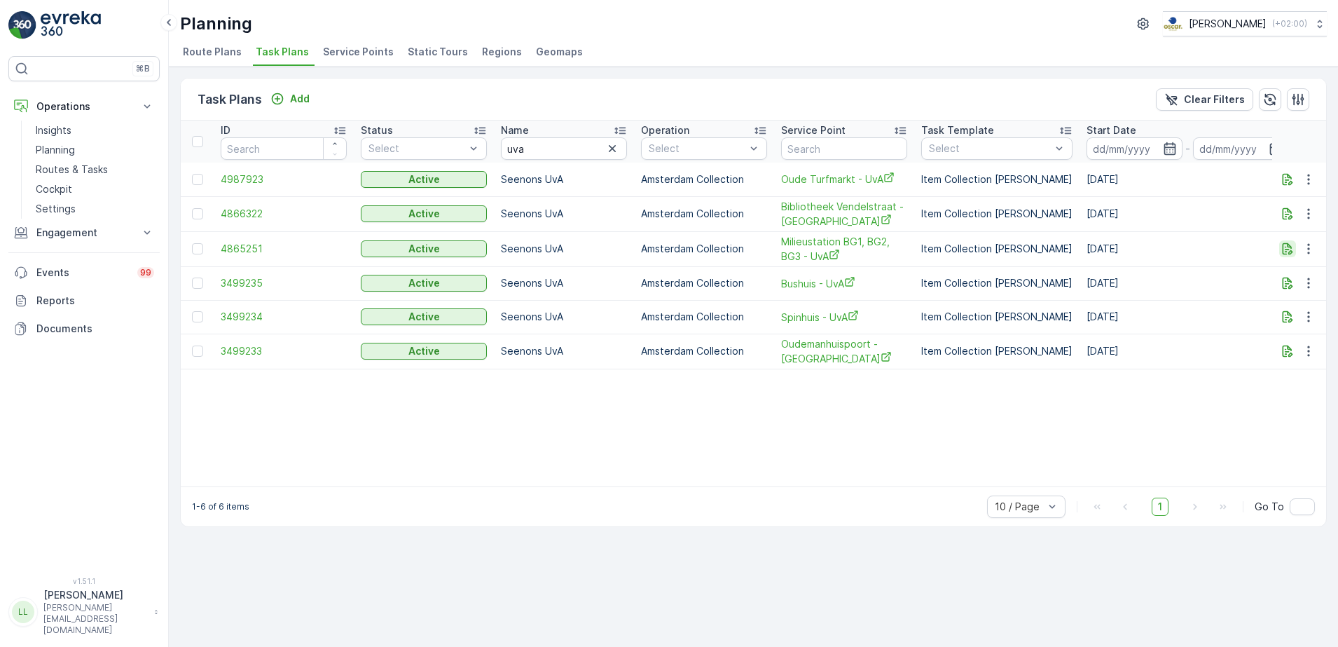
click at [1292, 242] on icon "button" at bounding box center [1288, 249] width 14 height 14
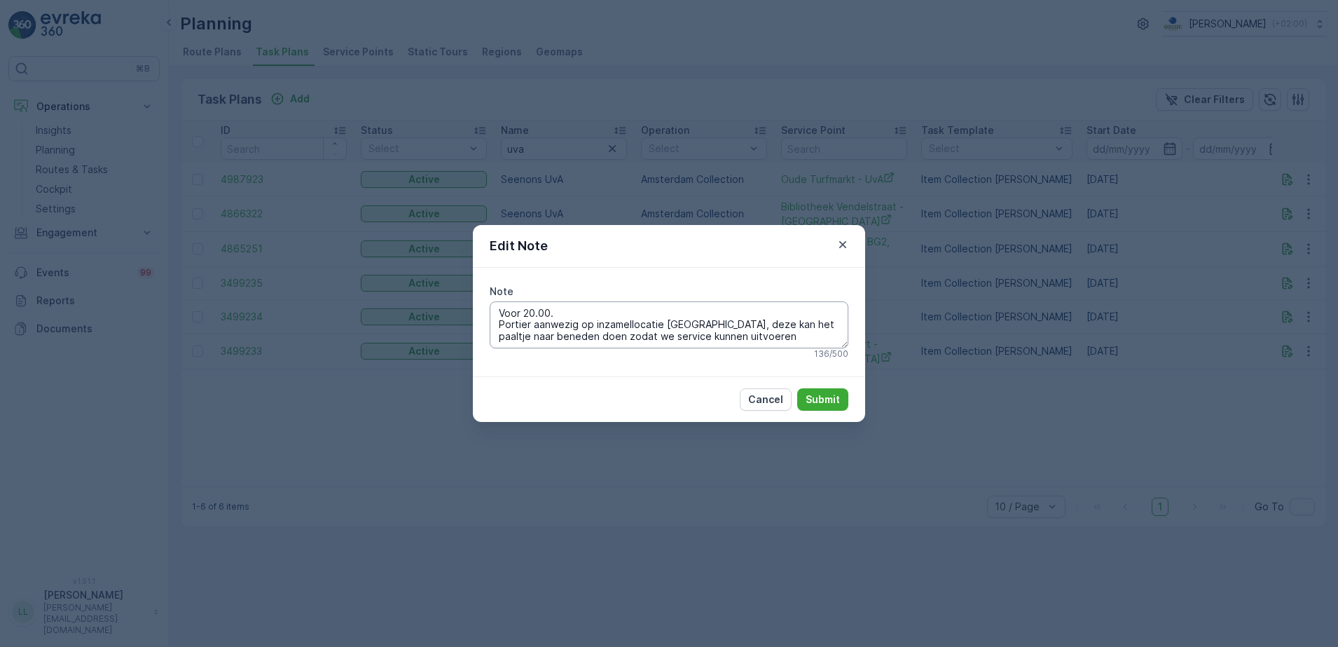
click at [571, 310] on textarea "Voor 20.00. Portier aanwezig op inzamellocatie [GEOGRAPHIC_DATA], deze kan het …" at bounding box center [669, 324] width 359 height 46
type textarea "Voor 20.00 servicen. Portier aanwezig op inzamellocatie [GEOGRAPHIC_DATA], deze…"
click at [830, 394] on p "Submit" at bounding box center [823, 399] width 34 height 14
